Goal: Task Accomplishment & Management: Manage account settings

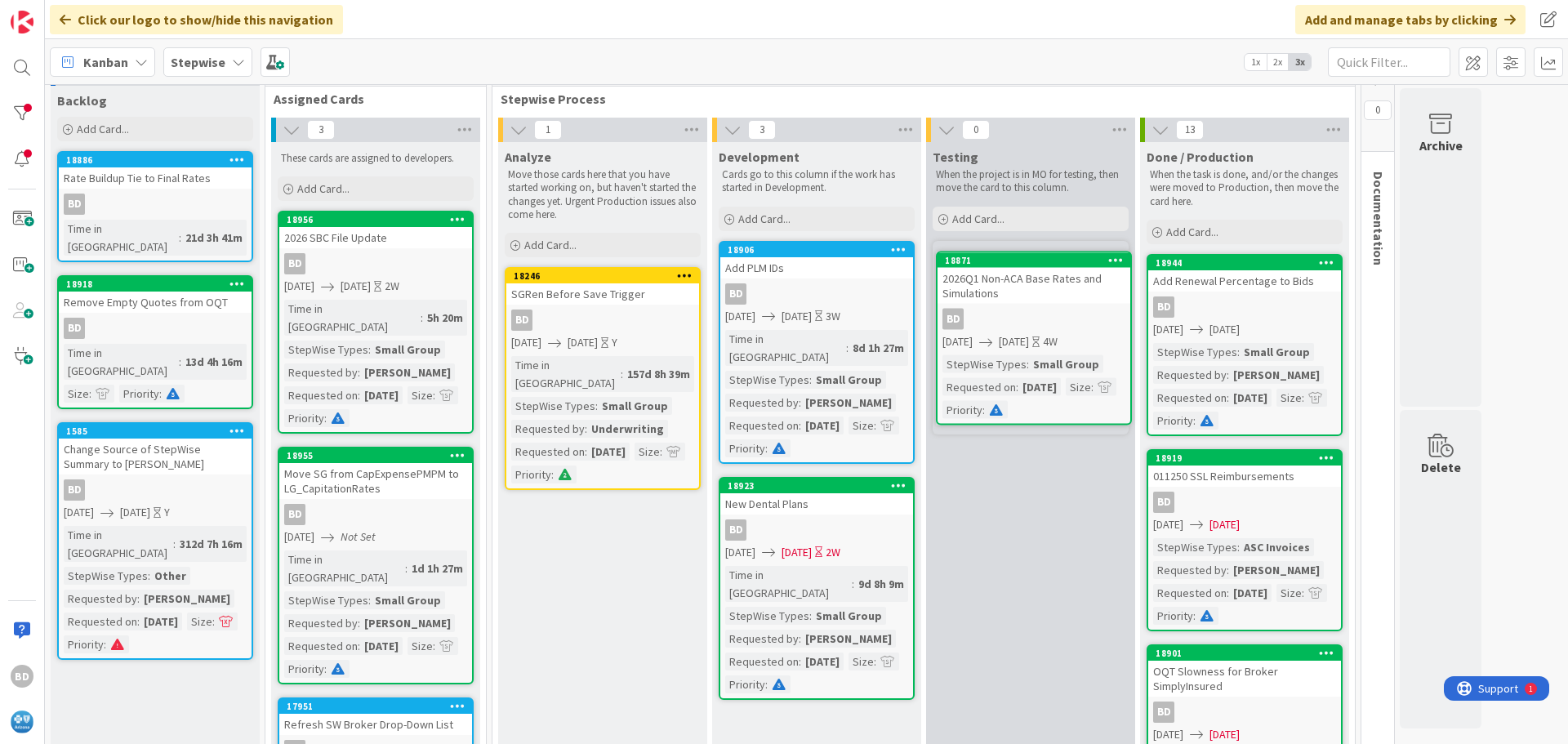
scroll to position [17, 0]
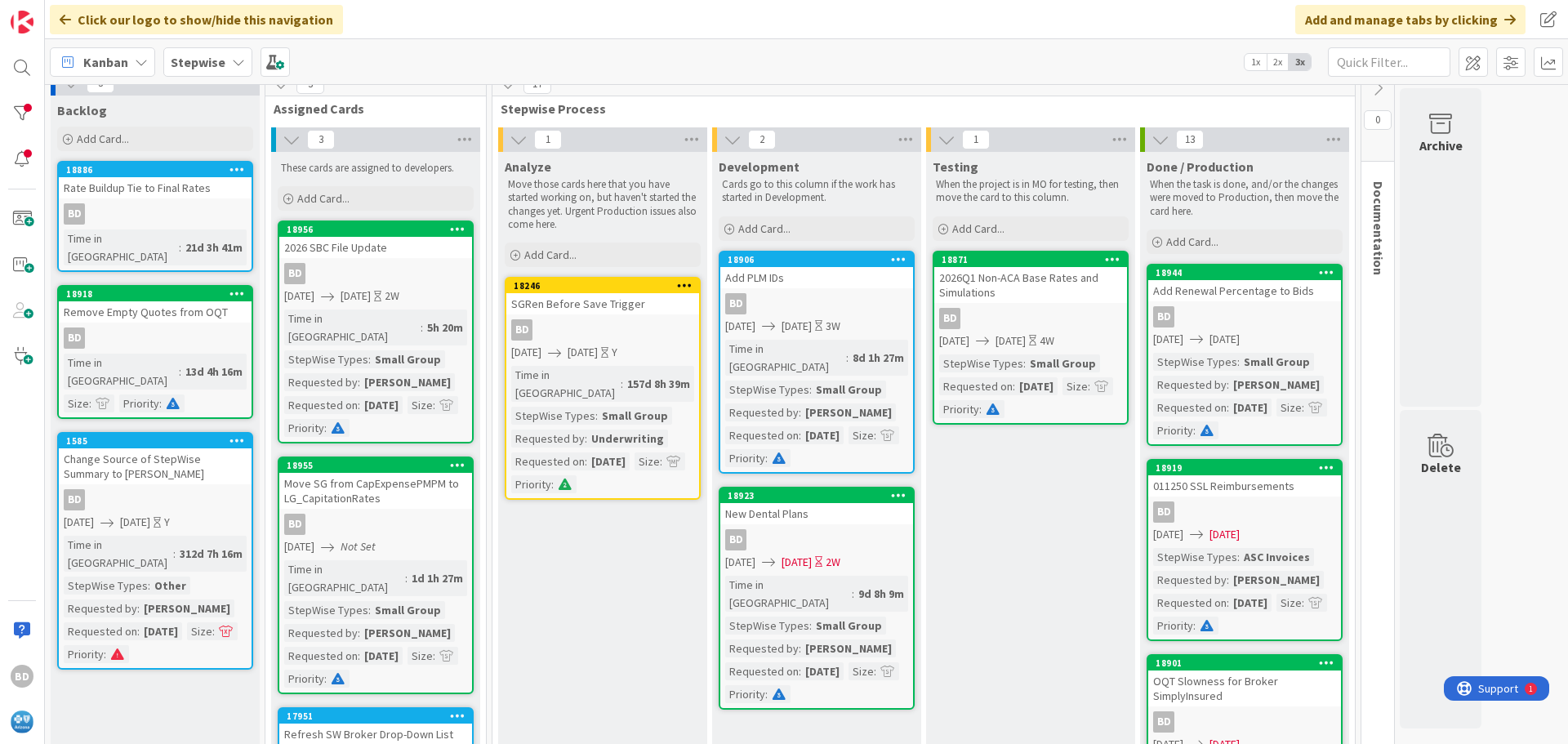
click at [786, 503] on div "New Dental Plans" at bounding box center [817, 513] width 193 height 21
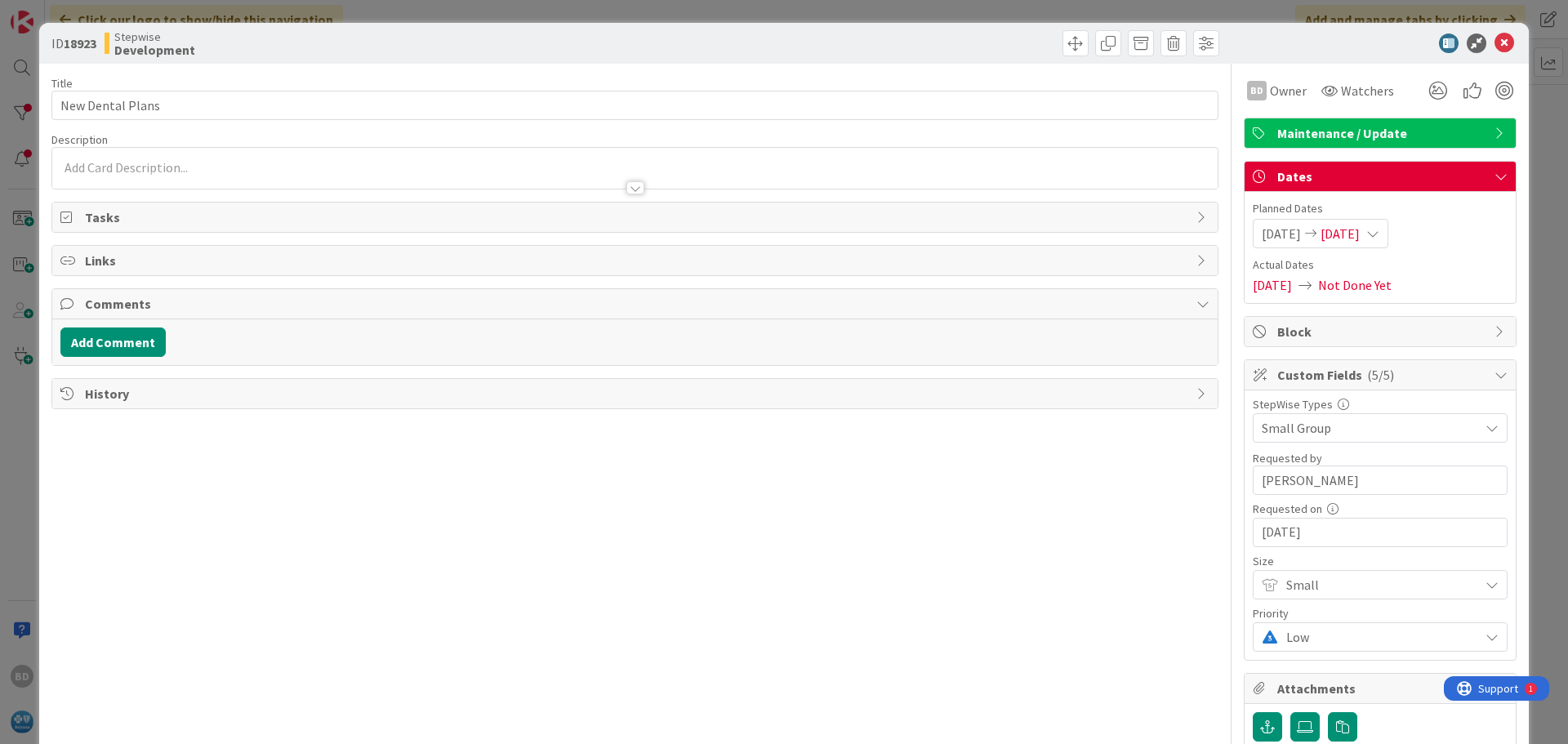
click at [1357, 232] on span "[DATE]" at bounding box center [1340, 233] width 39 height 20
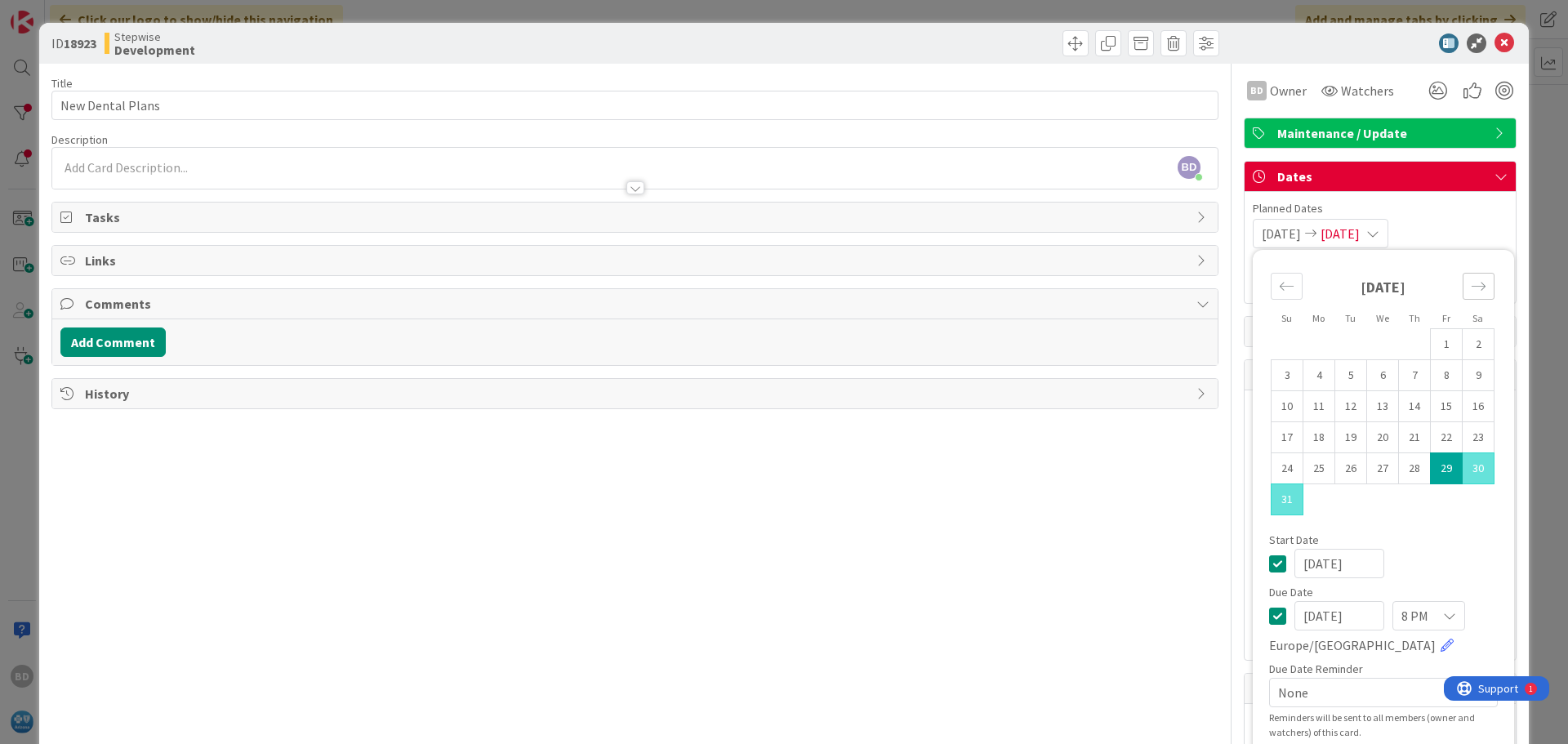
click at [1470, 286] on icon "Move forward to switch to the next month." at bounding box center [1478, 287] width 15 height 15
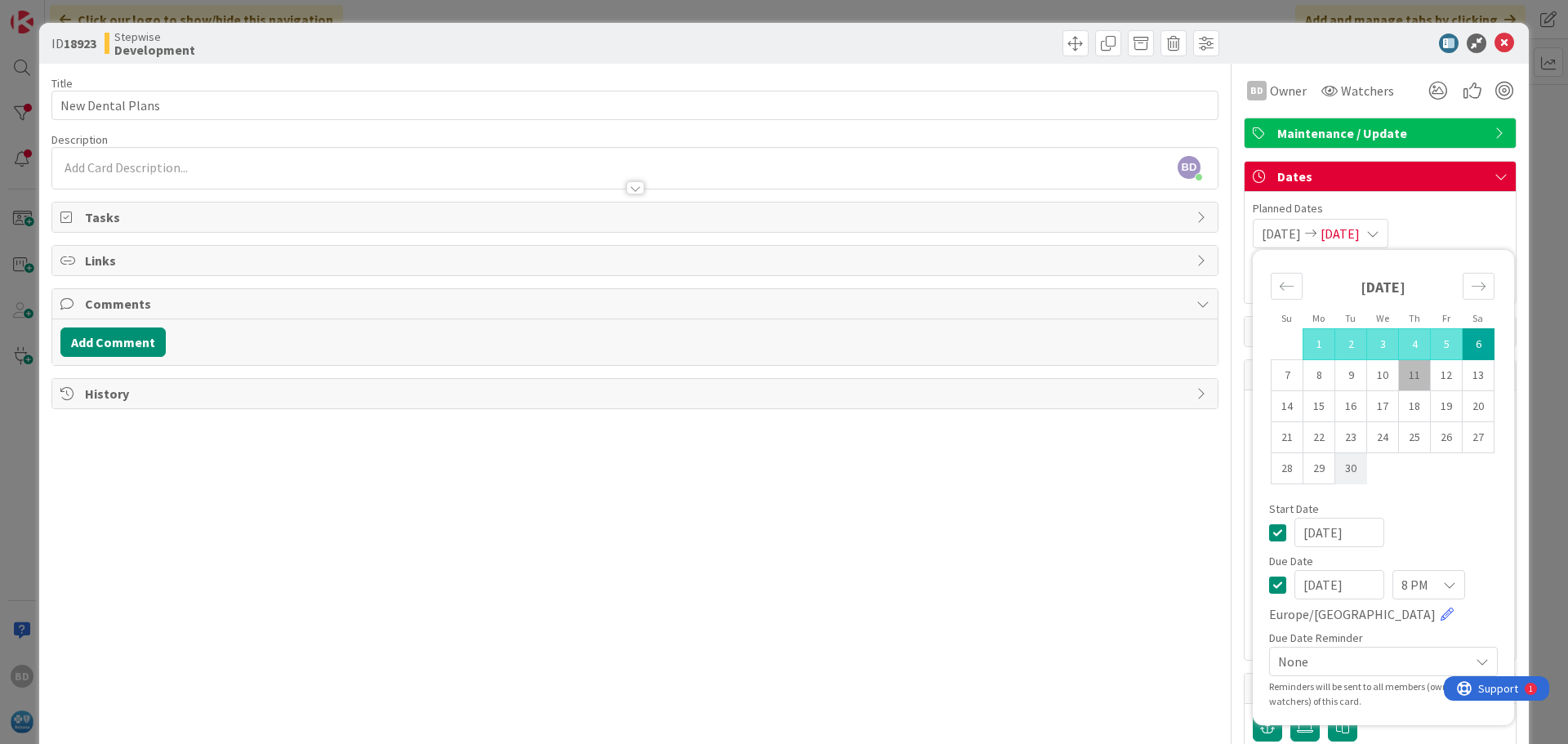
click at [1336, 468] on td "30" at bounding box center [1350, 469] width 32 height 31
type input "[DATE]"
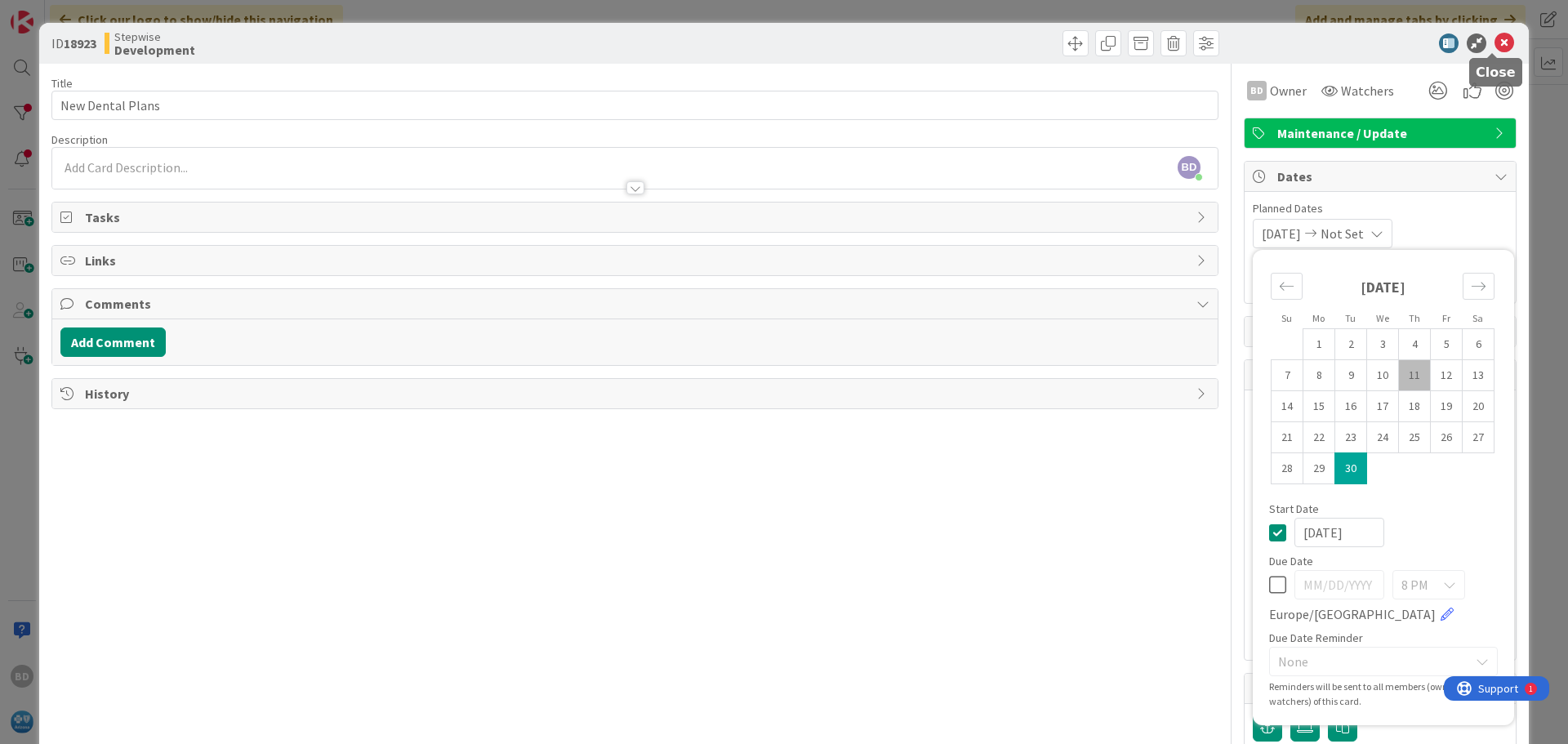
click at [1494, 48] on icon at bounding box center [1504, 43] width 20 height 20
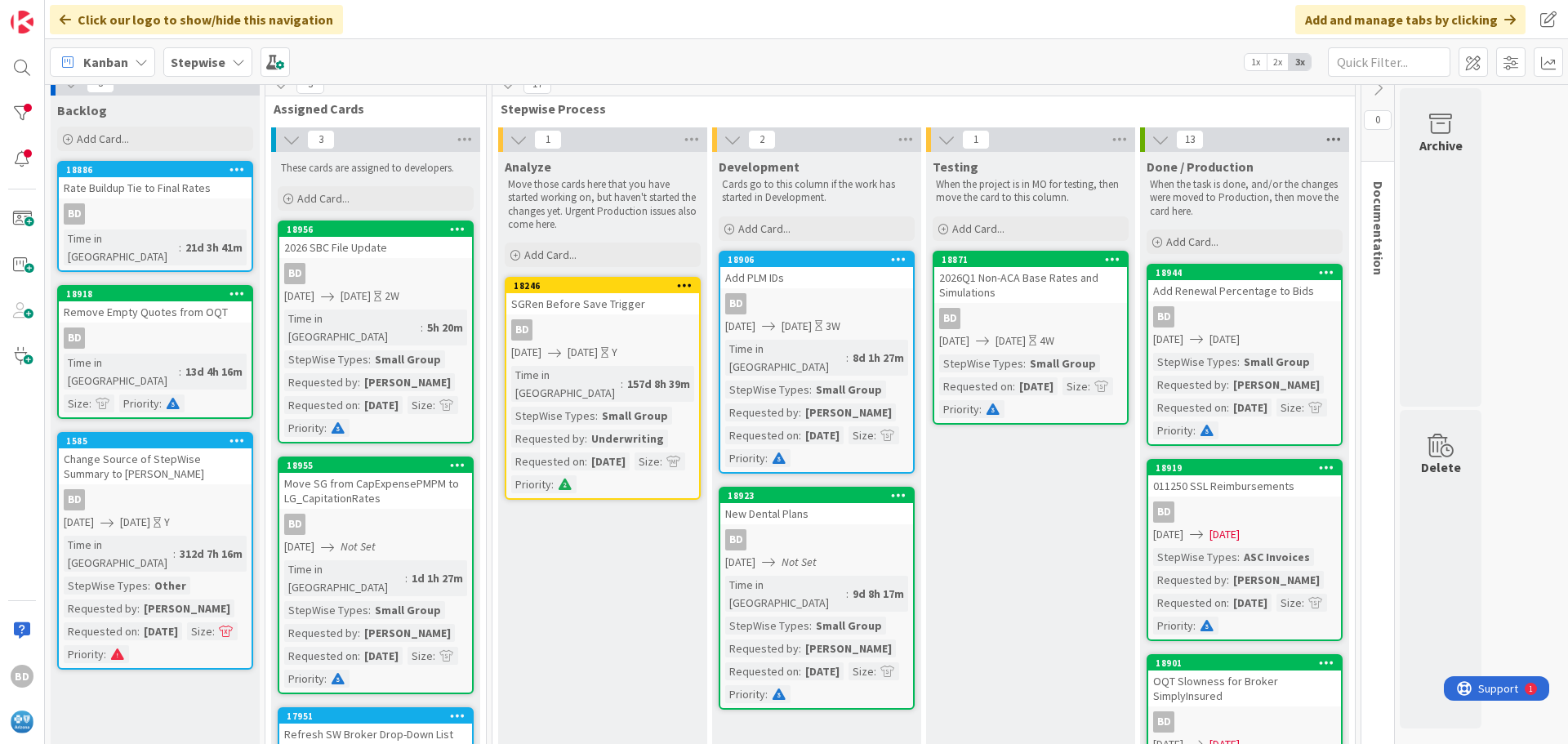
click at [1337, 136] on icon at bounding box center [1333, 140] width 21 height 25
